Goal: Task Accomplishment & Management: Manage account settings

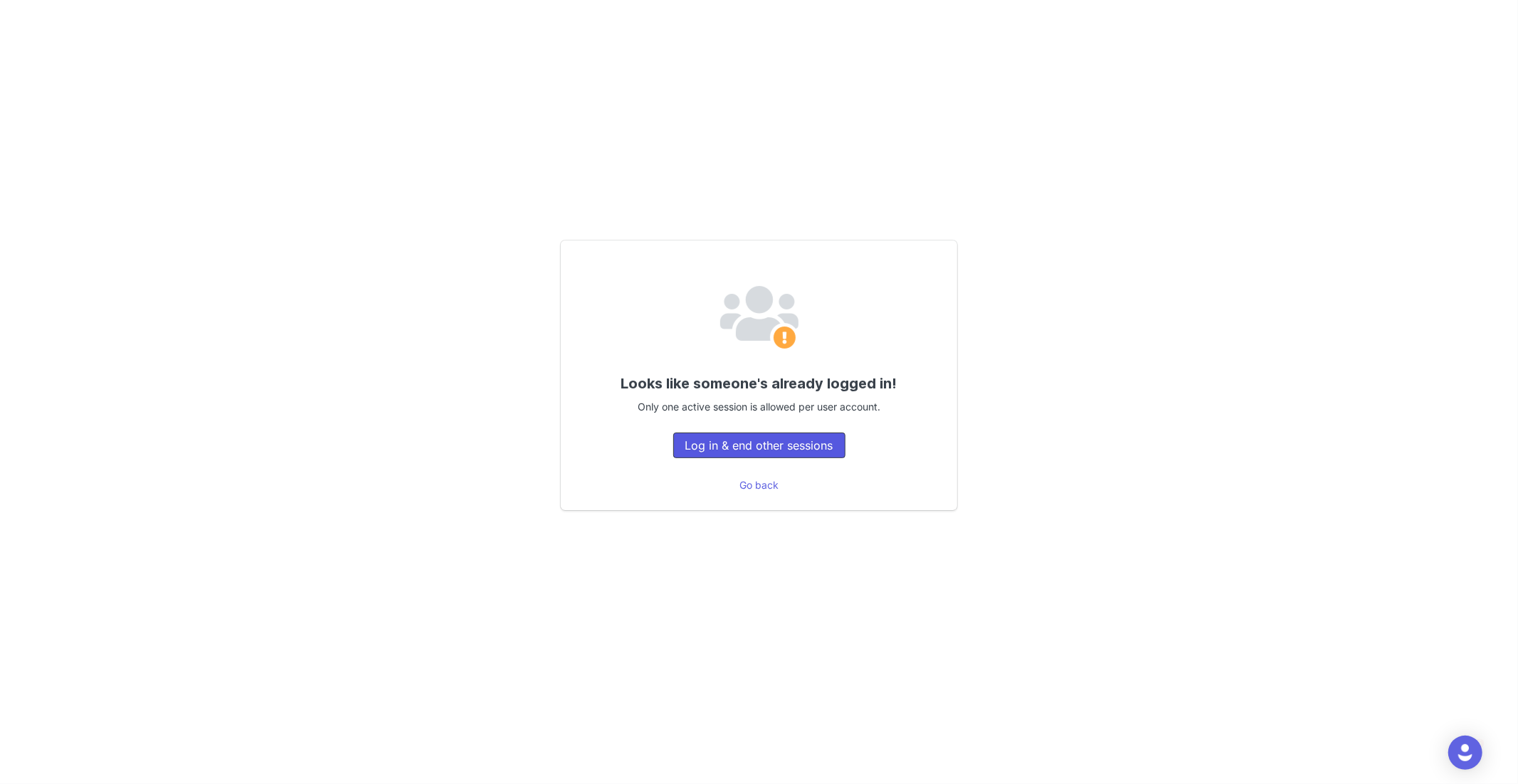
click at [762, 448] on button "Log in & end other sessions" at bounding box center [759, 445] width 172 height 26
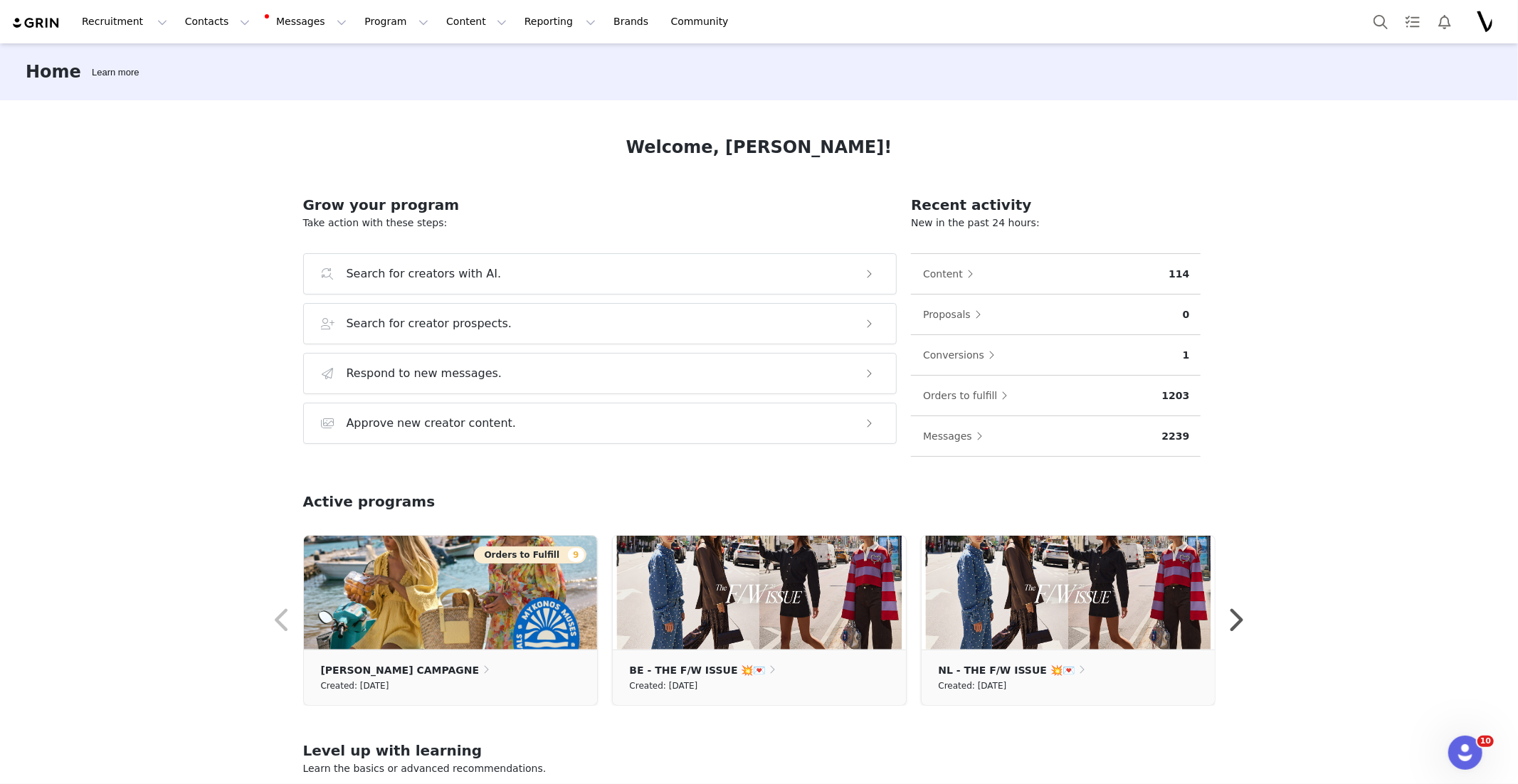
click at [1476, 25] on img "Profile" at bounding box center [1481, 22] width 23 height 23
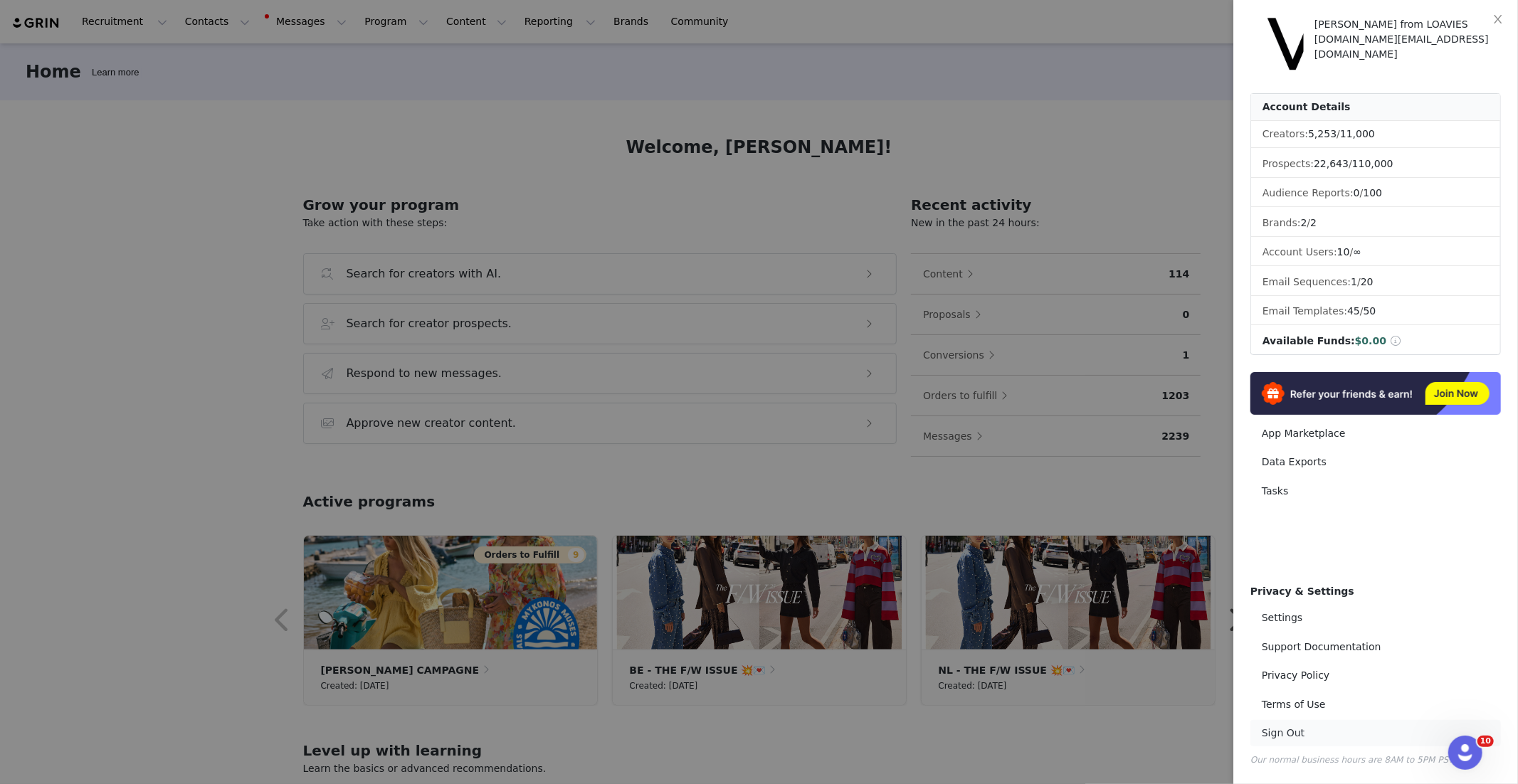
click at [1291, 732] on link "Sign Out" at bounding box center [1376, 732] width 251 height 26
